Goal: Find specific page/section: Find specific page/section

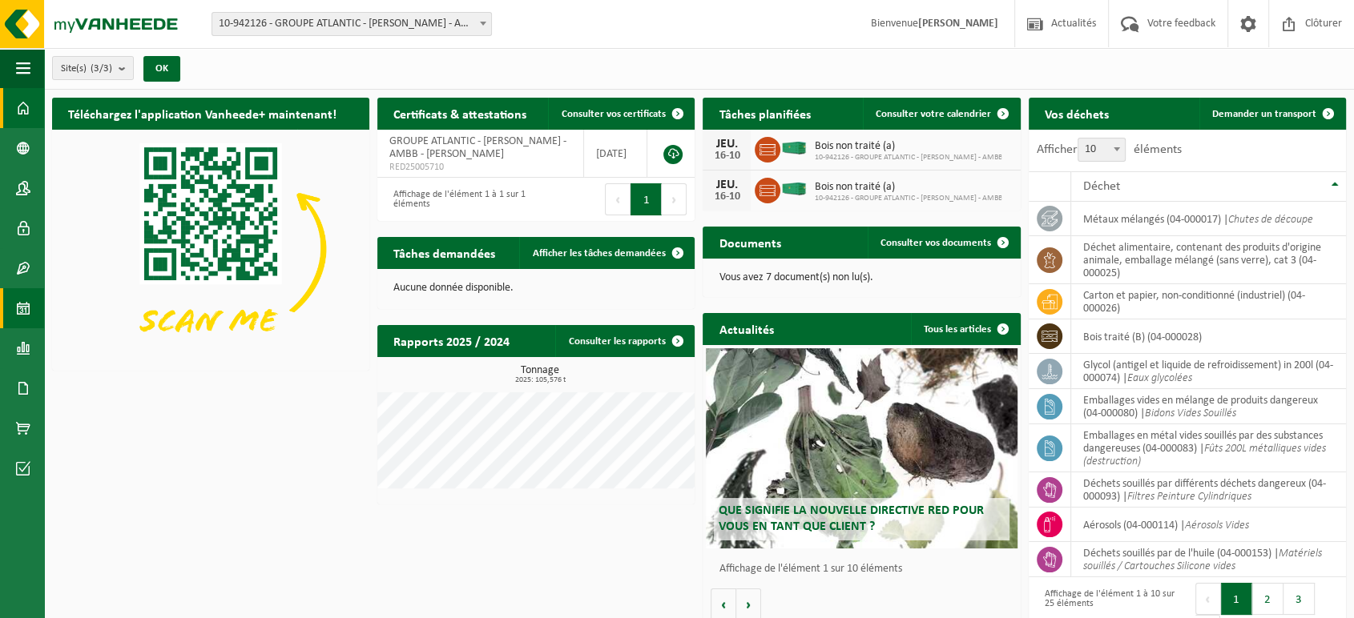
click at [12, 302] on link "Calendrier" at bounding box center [22, 308] width 44 height 40
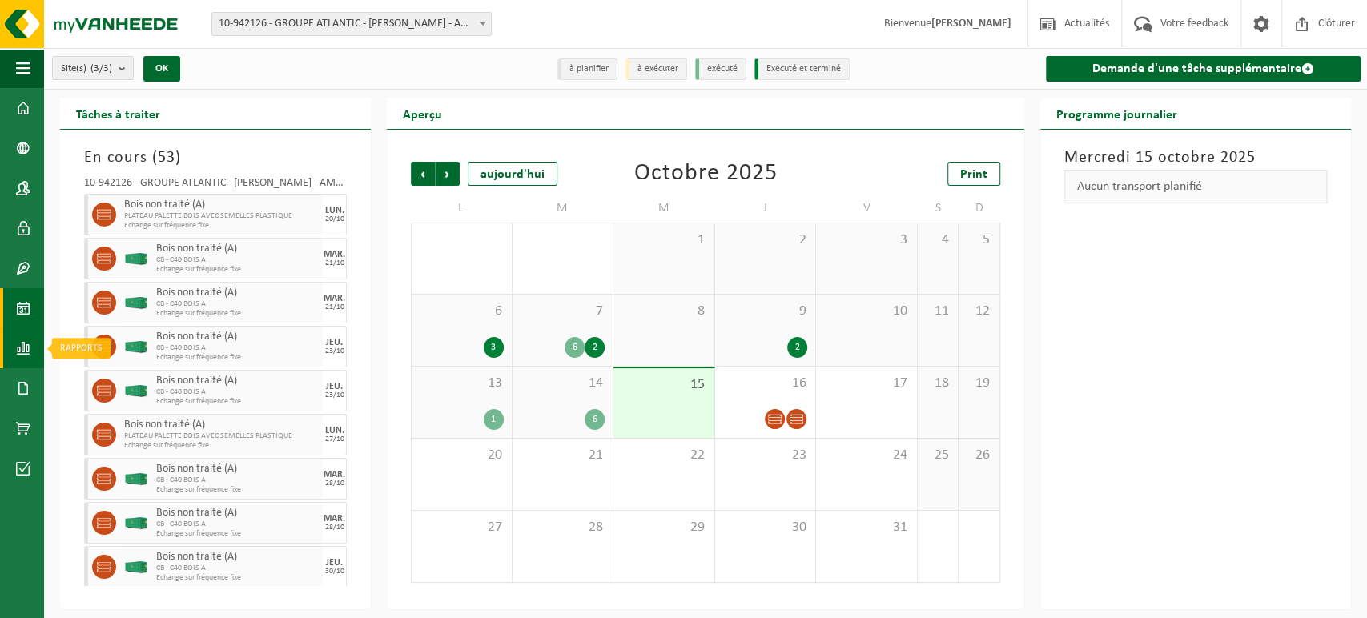
click at [33, 353] on link "Rapports" at bounding box center [22, 348] width 44 height 40
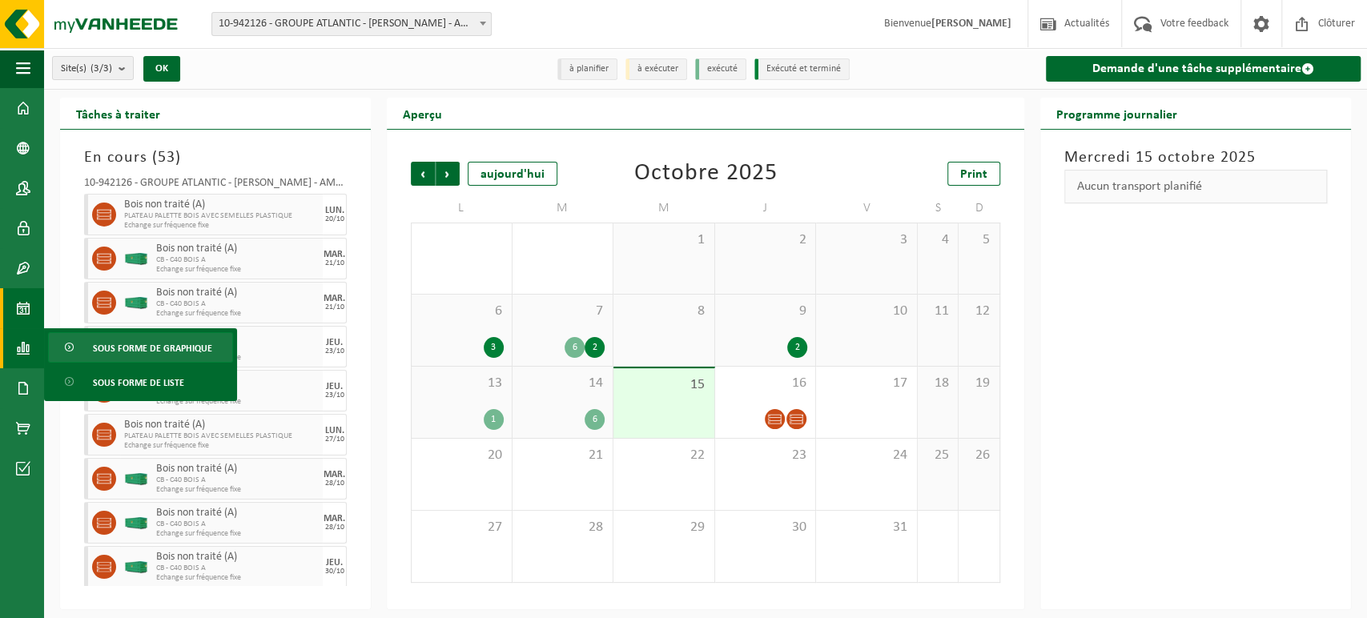
click at [145, 345] on span "Sous forme de graphique" at bounding box center [152, 348] width 119 height 30
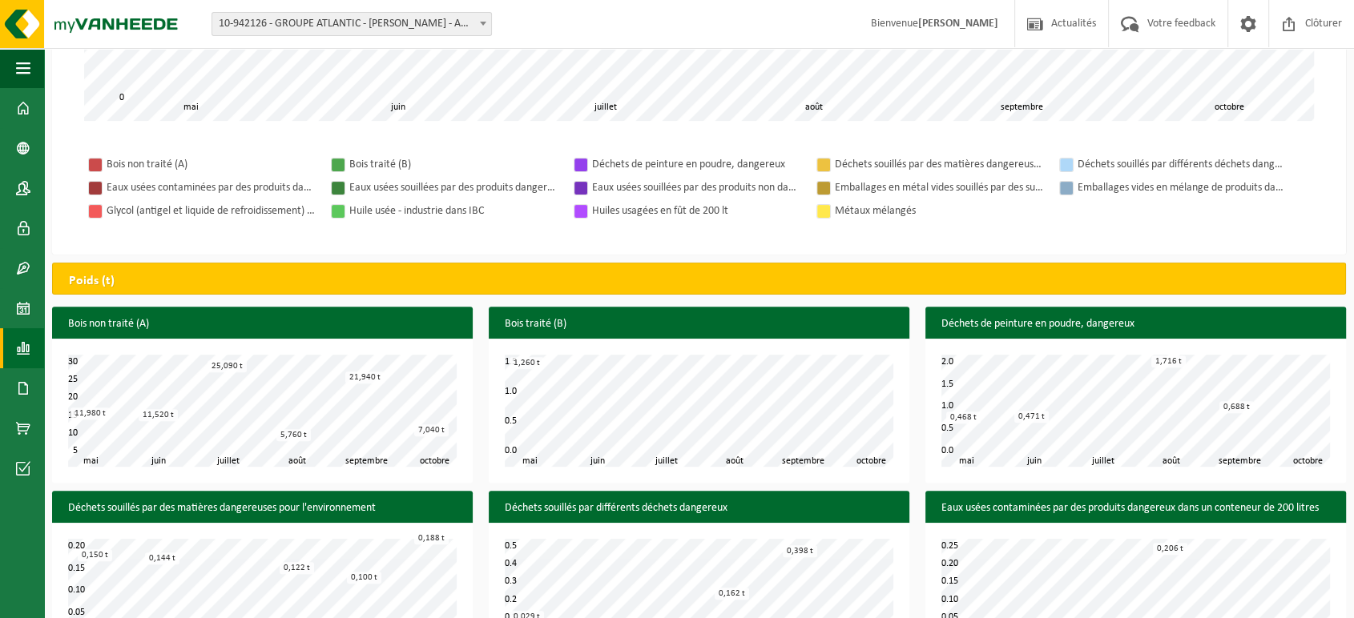
scroll to position [275, 0]
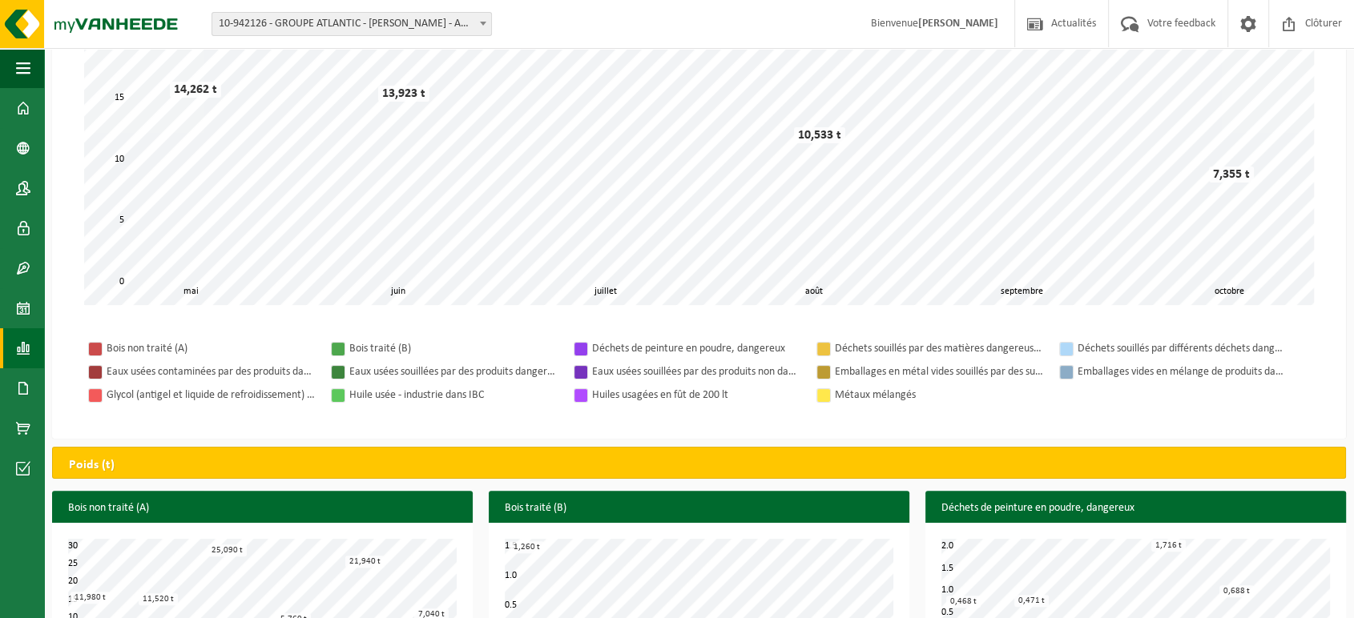
click at [3, 345] on link "Rapports" at bounding box center [22, 348] width 44 height 40
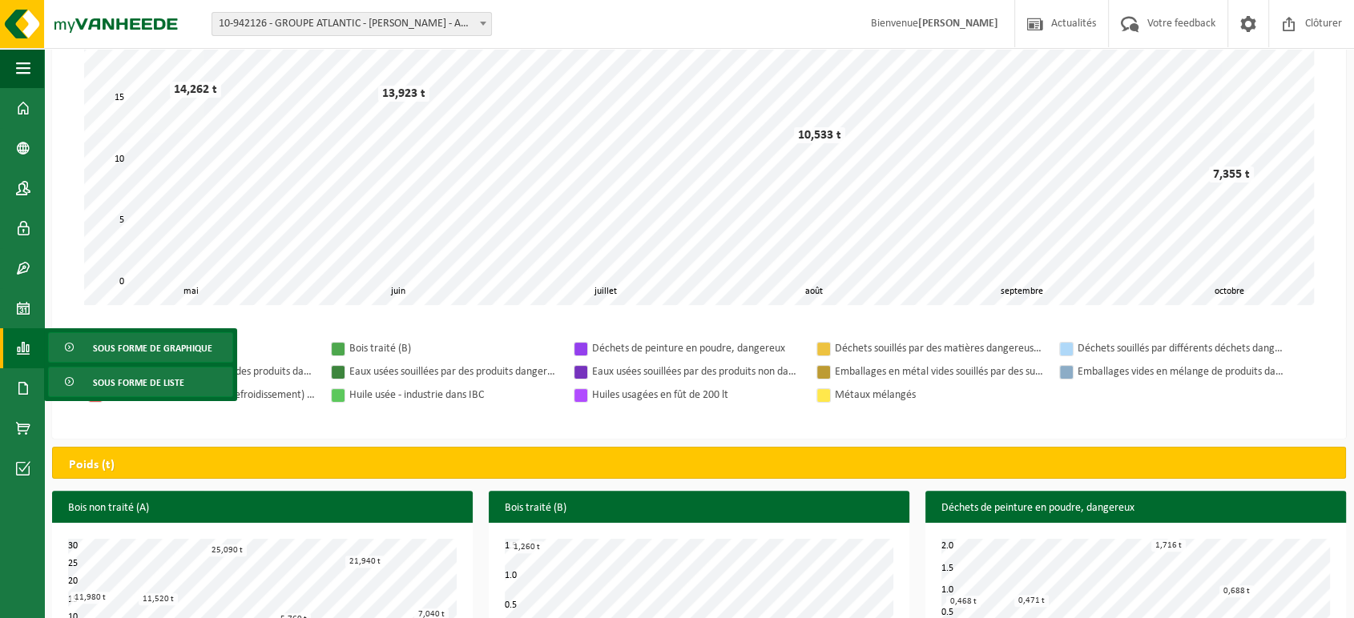
click at [104, 376] on span "Sous forme de liste" at bounding box center [138, 383] width 91 height 30
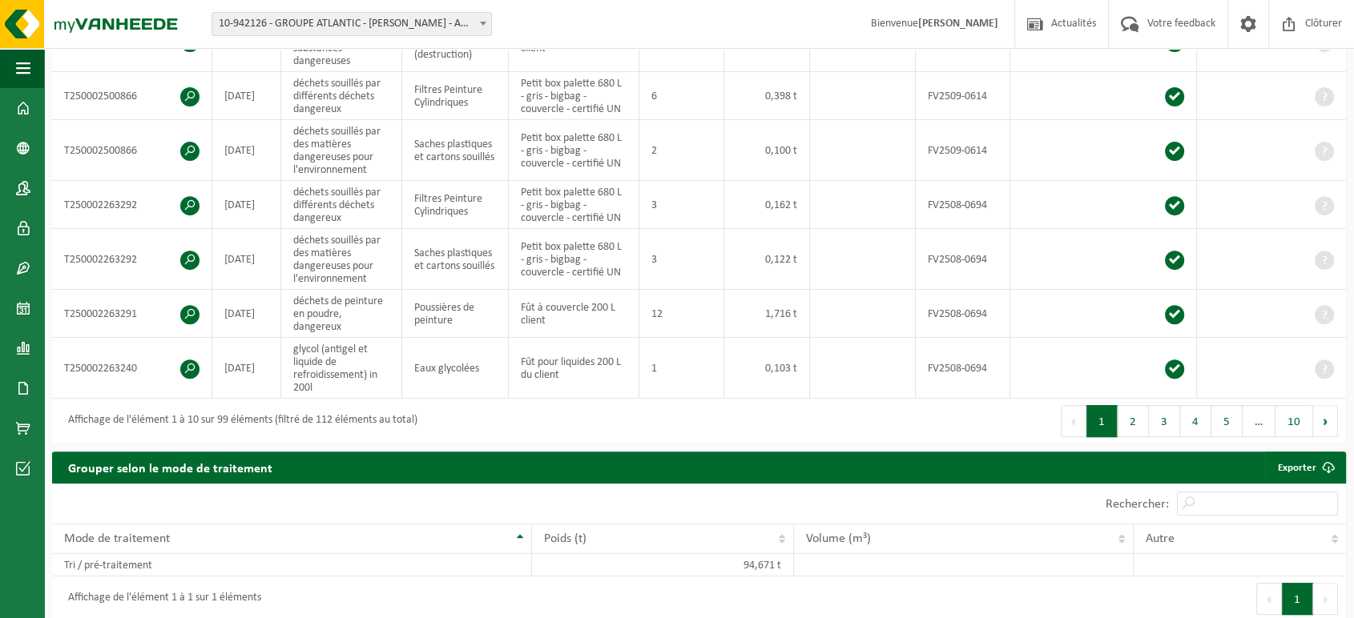
scroll to position [579, 0]
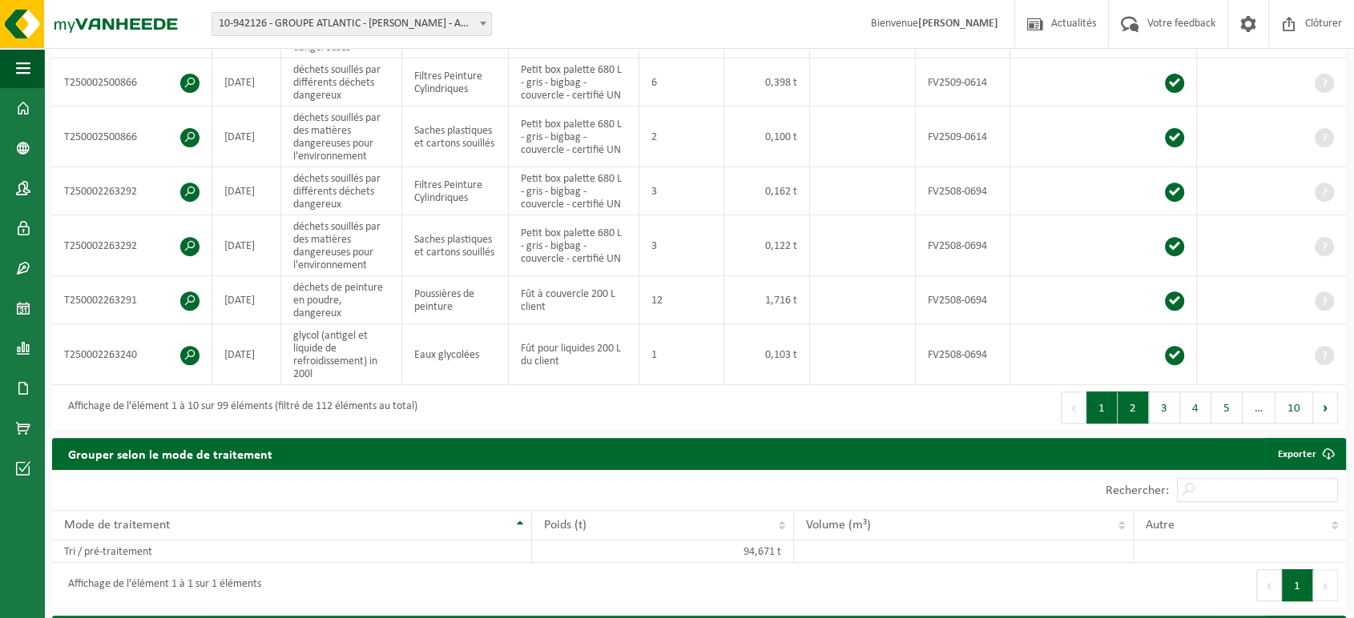
click at [1129, 407] on button "2" at bounding box center [1132, 408] width 31 height 32
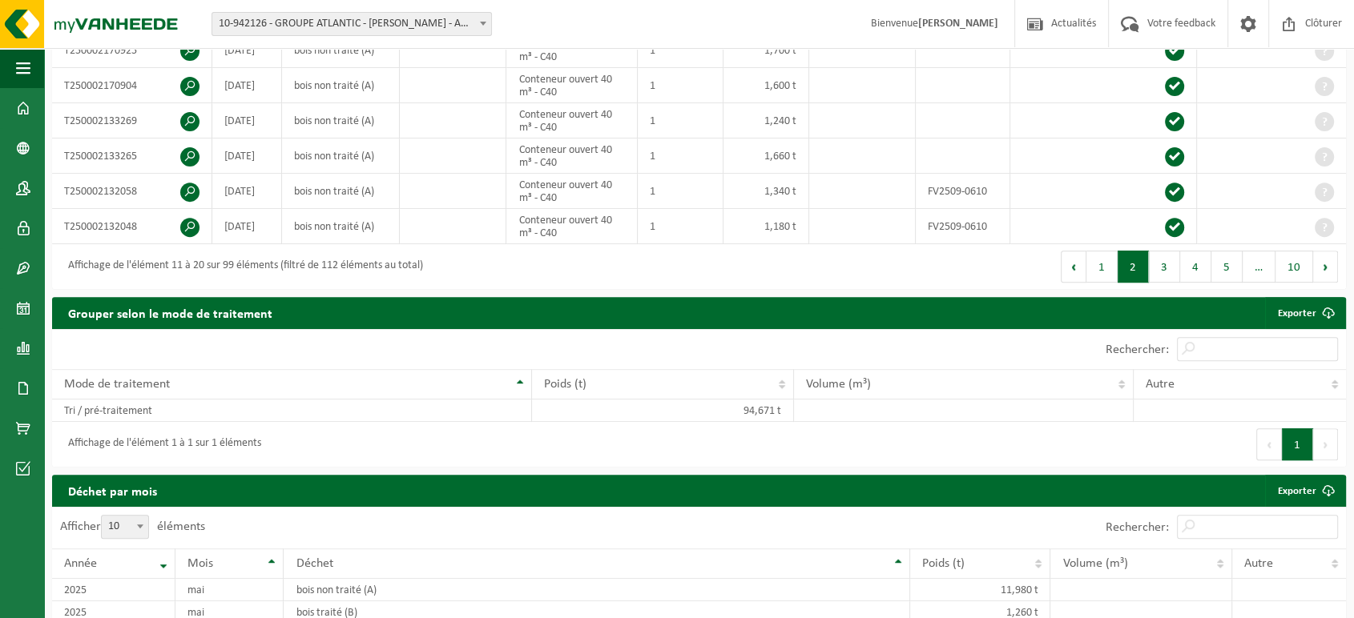
scroll to position [509, 0]
